Goal: Information Seeking & Learning: Learn about a topic

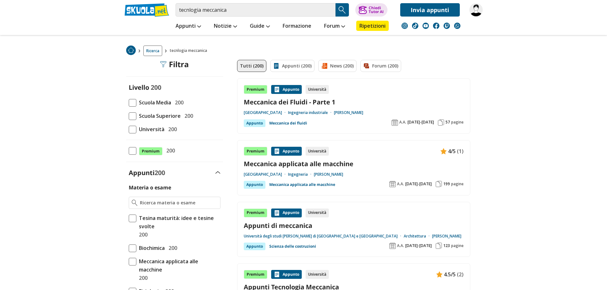
scroll to position [64, 0]
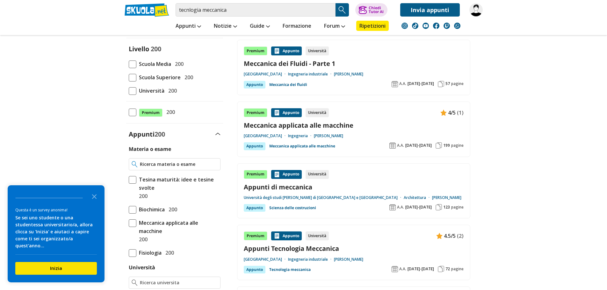
click at [155, 164] on input "Materia o esame" at bounding box center [178, 164] width 77 height 6
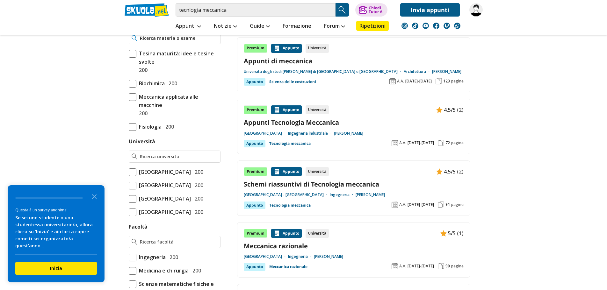
scroll to position [223, 0]
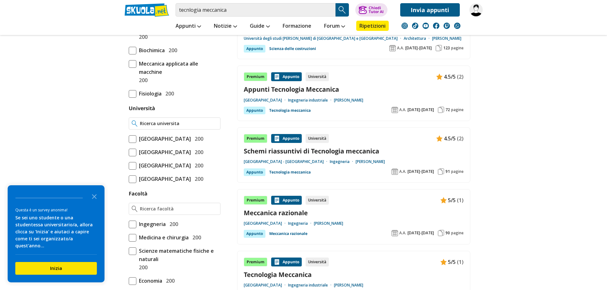
click at [165, 128] on div at bounding box center [175, 123] width 92 height 12
click at [165, 125] on input "Università" at bounding box center [178, 123] width 77 height 6
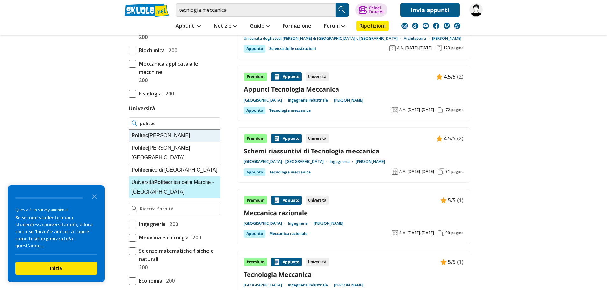
click at [167, 177] on div "Università Politec nica delle Marche - [GEOGRAPHIC_DATA]" at bounding box center [174, 187] width 91 height 22
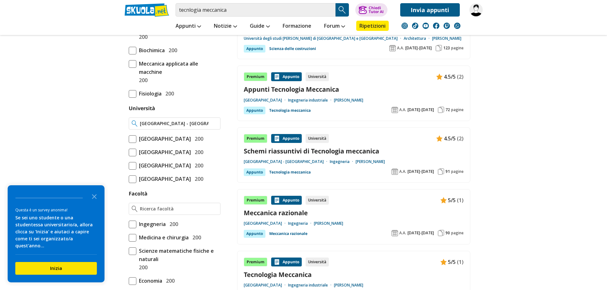
type input "[GEOGRAPHIC_DATA] - [GEOGRAPHIC_DATA]"
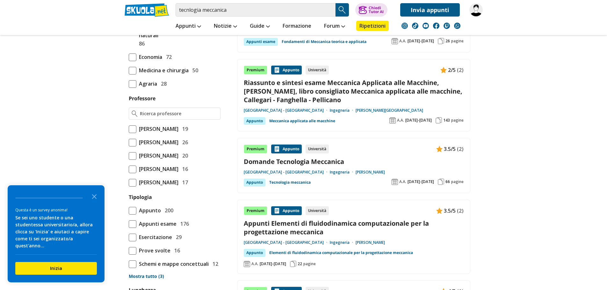
scroll to position [478, 0]
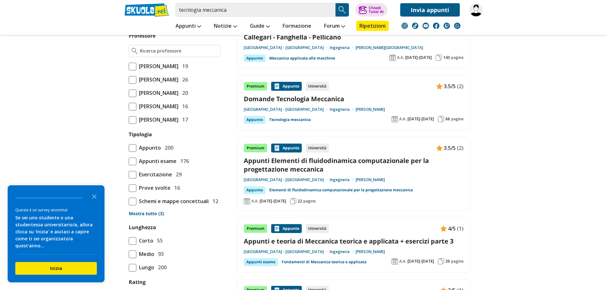
click at [370, 109] on link "Prof. Forcellese Archimede" at bounding box center [369, 109] width 29 height 5
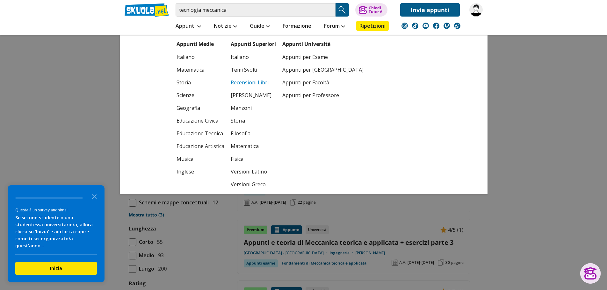
scroll to position [223, 0]
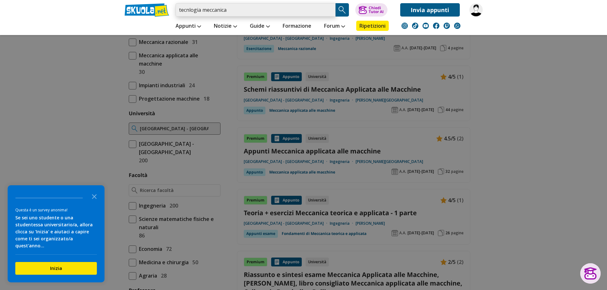
drag, startPoint x: 237, startPoint y: 13, endPoint x: 155, endPoint y: 22, distance: 82.9
click at [155, 22] on div "tecnlogia meccanica Trova un tutor esperto su questo argomento Chiedi Tutor AI …" at bounding box center [303, 17] width 367 height 35
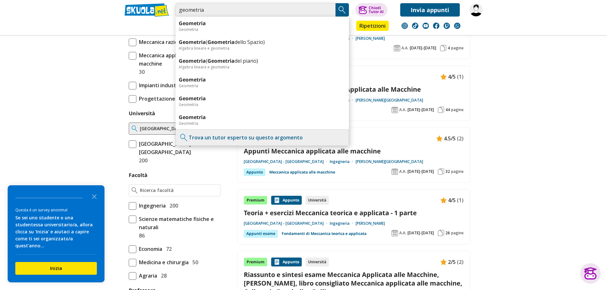
type input "geometria"
click at [340, 11] on img "Search Button" at bounding box center [342, 10] width 10 height 10
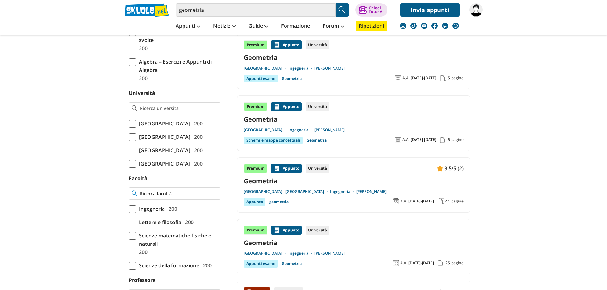
click at [160, 197] on input "Facoltà" at bounding box center [178, 193] width 77 height 6
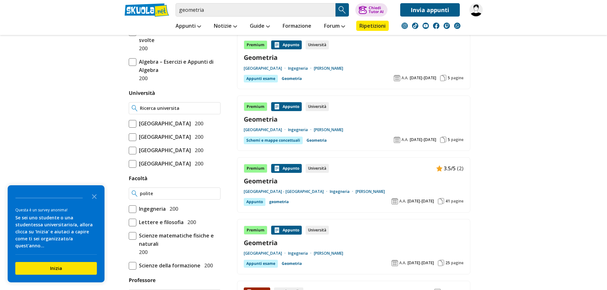
type input "polite"
click at [183, 107] on input "Università" at bounding box center [178, 108] width 77 height 6
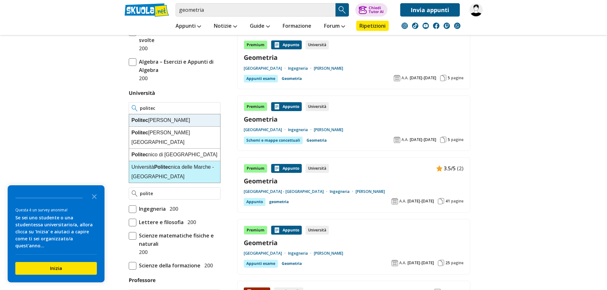
click at [208, 161] on div "Università Politec nica delle Marche - [GEOGRAPHIC_DATA]" at bounding box center [174, 172] width 91 height 22
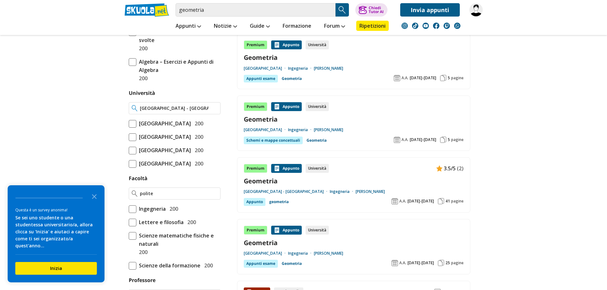
type input "[GEOGRAPHIC_DATA] - [GEOGRAPHIC_DATA]"
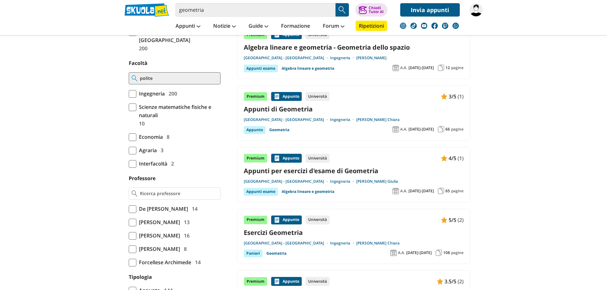
scroll to position [414, 0]
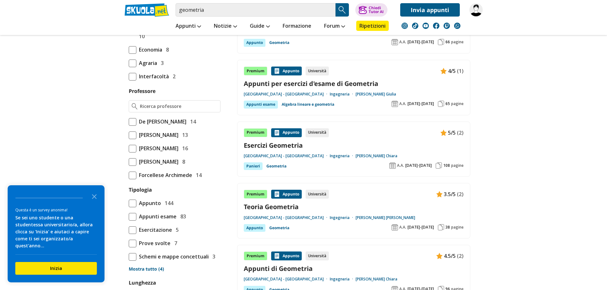
click at [372, 95] on link "Prof. Sarfatti Giulia" at bounding box center [375, 94] width 40 height 5
